Goal: Communication & Community: Ask a question

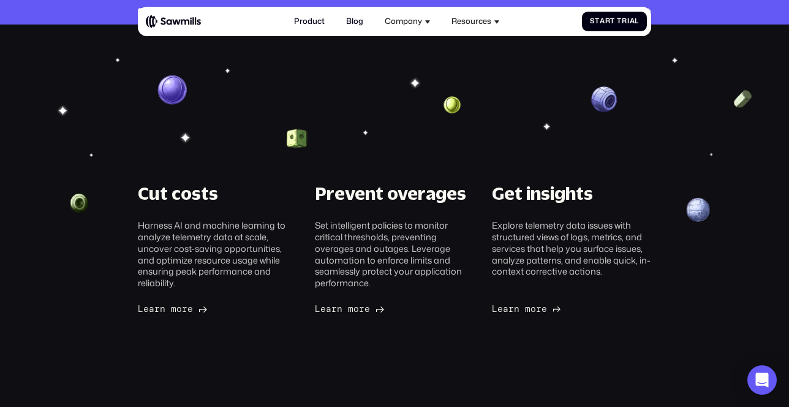
scroll to position [607, 0]
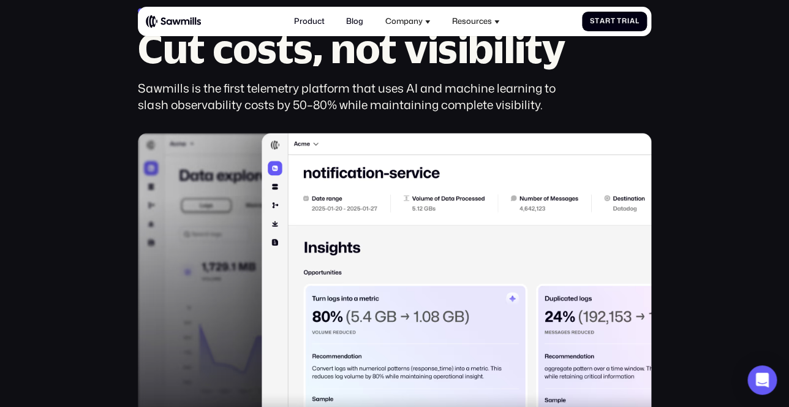
click at [764, 377] on icon "Open Intercom Messenger" at bounding box center [762, 379] width 13 height 15
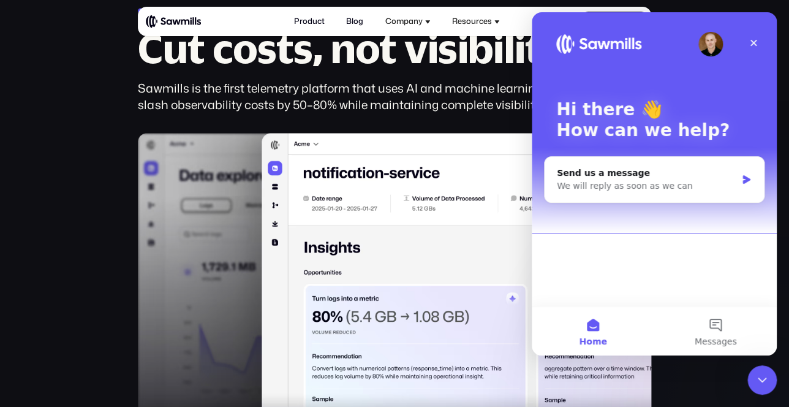
scroll to position [0, 0]
click at [647, 173] on div "Send us a message" at bounding box center [646, 173] width 179 height 13
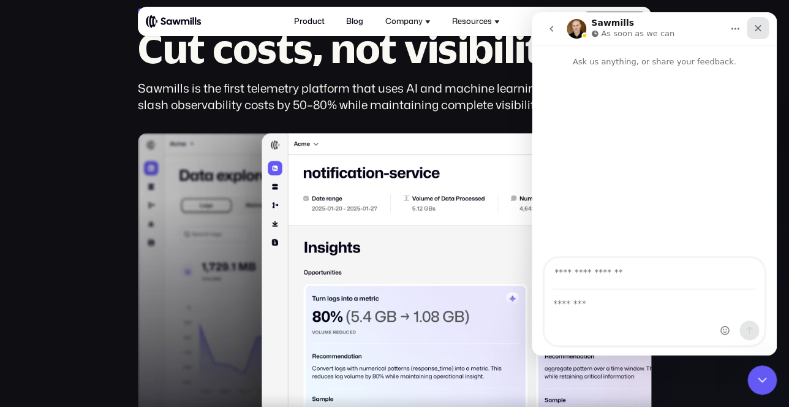
click at [761, 29] on icon "Close" at bounding box center [758, 28] width 10 height 10
